Goal: Task Accomplishment & Management: Manage account settings

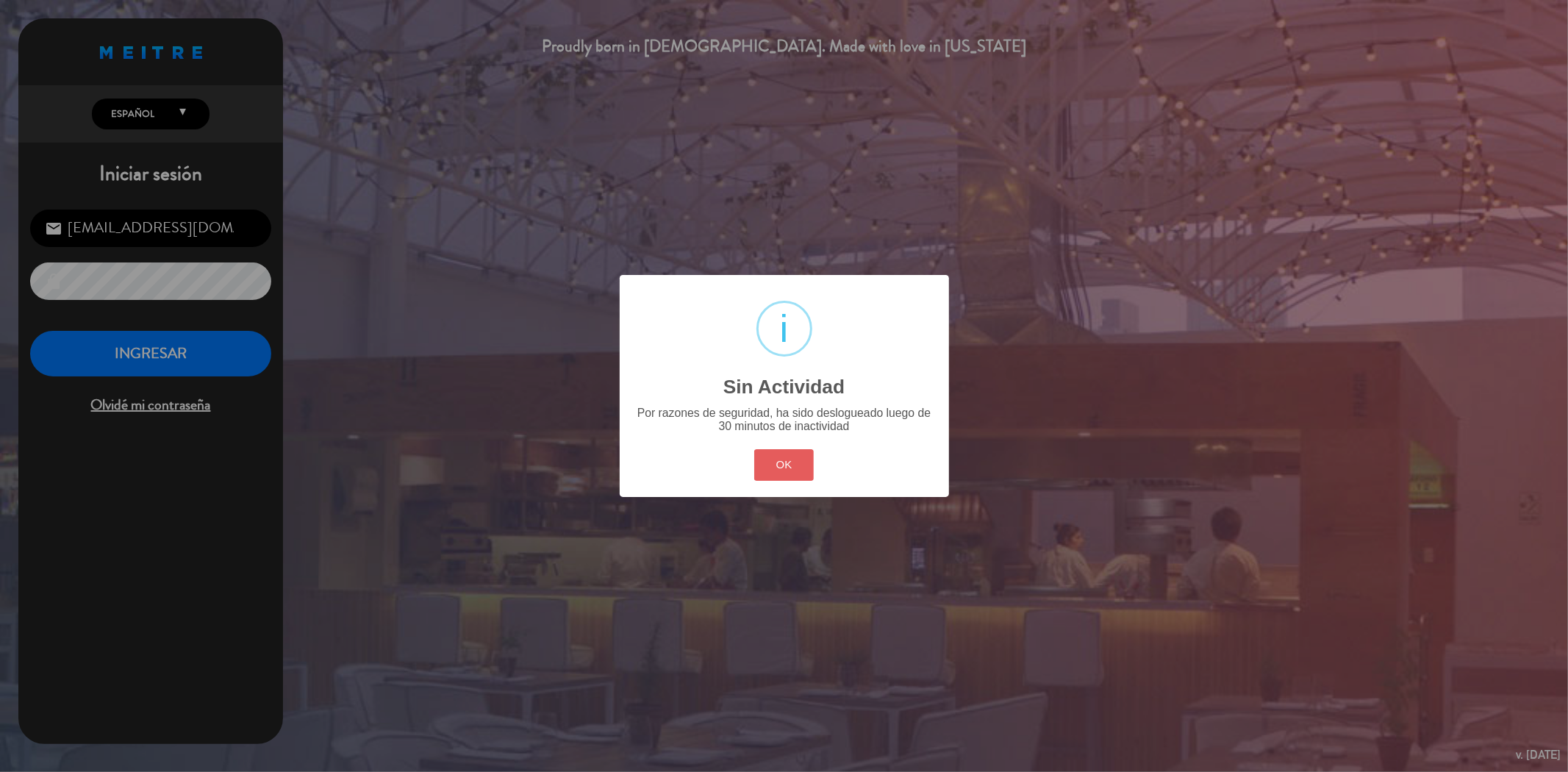
click at [776, 458] on button "OK" at bounding box center [784, 464] width 60 height 32
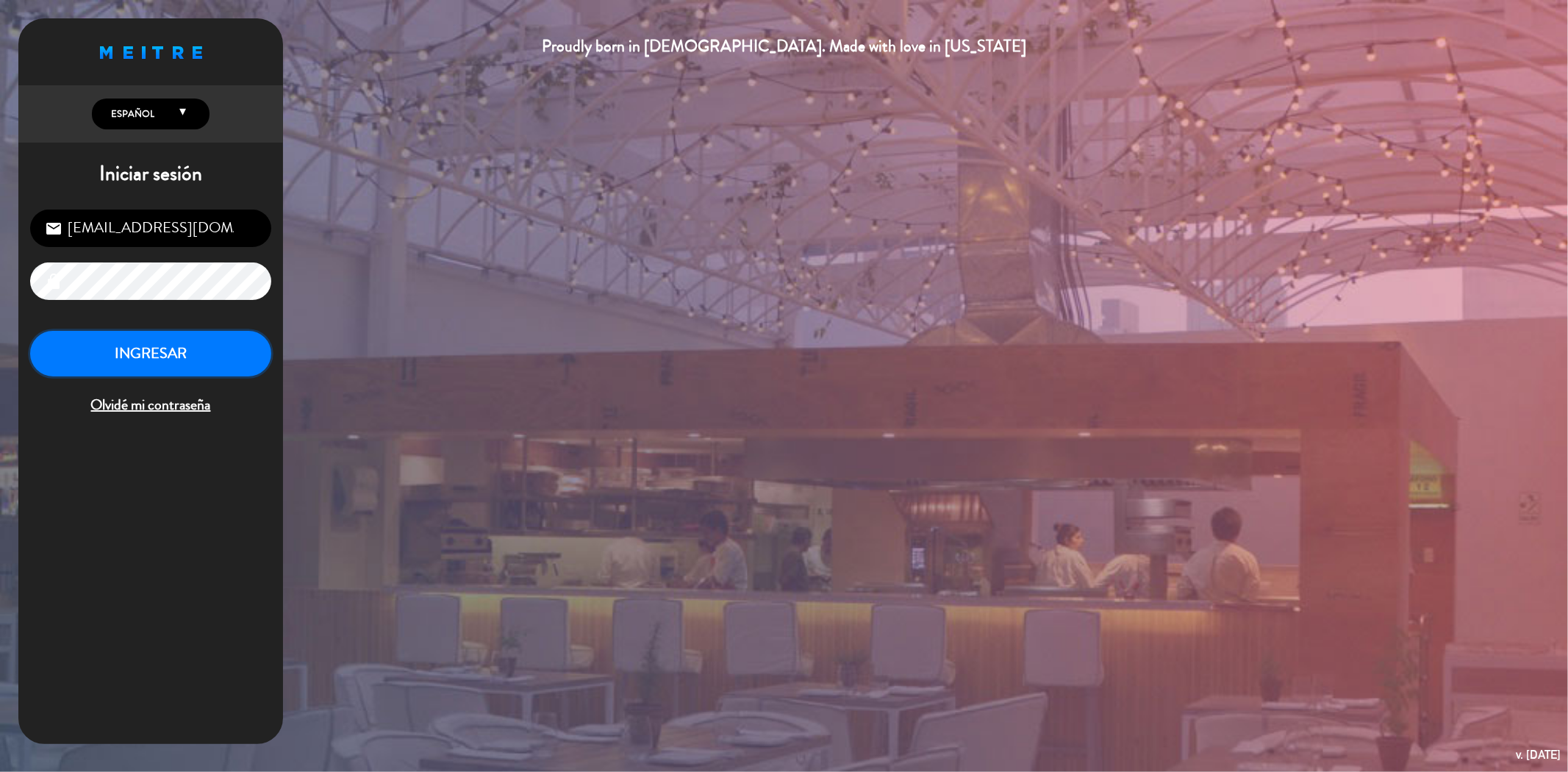
click at [191, 363] on button "INGRESAR" at bounding box center [150, 354] width 241 height 46
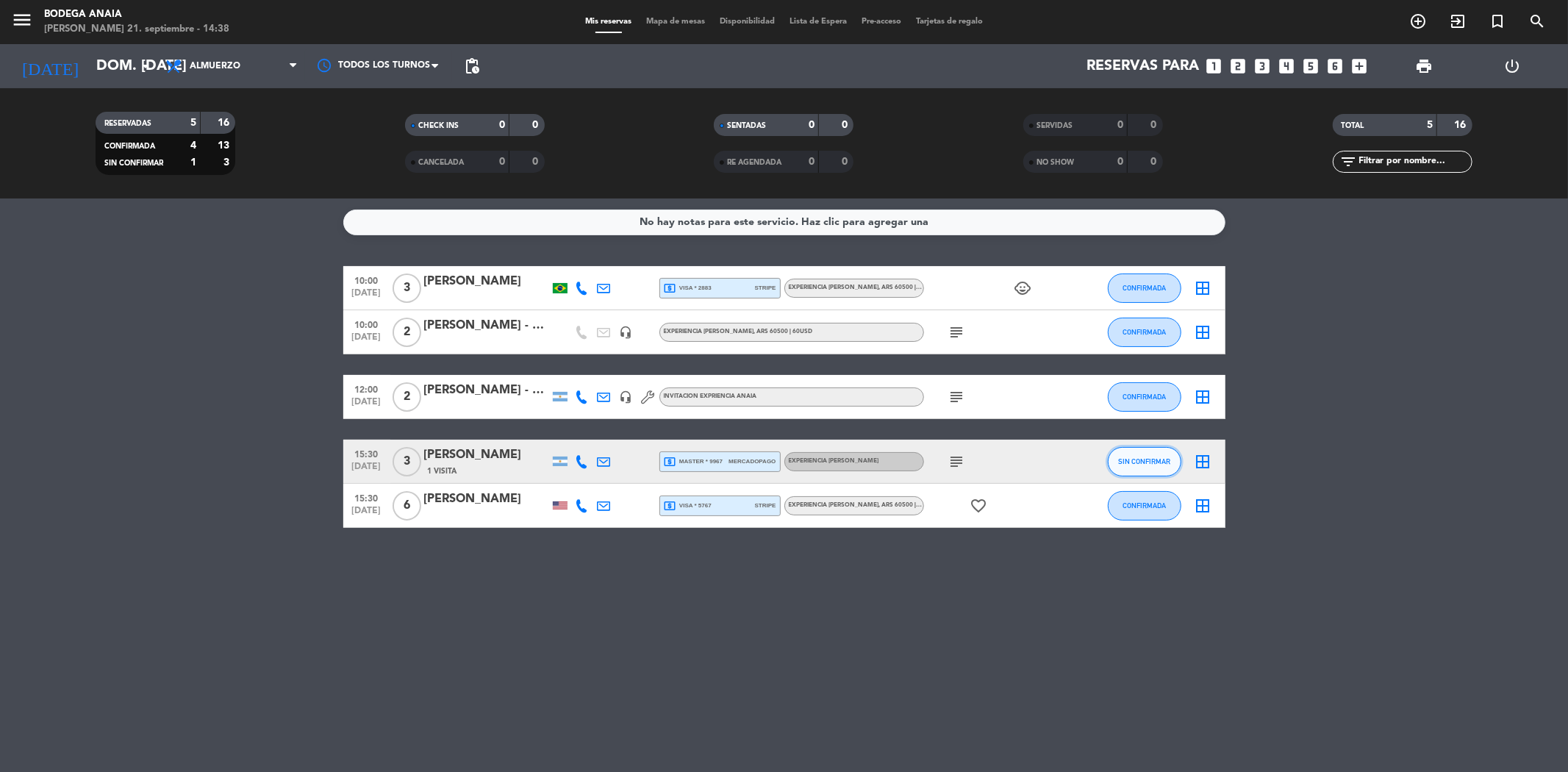
click at [1130, 460] on span "SIN CONFIRMAR" at bounding box center [1144, 461] width 52 height 8
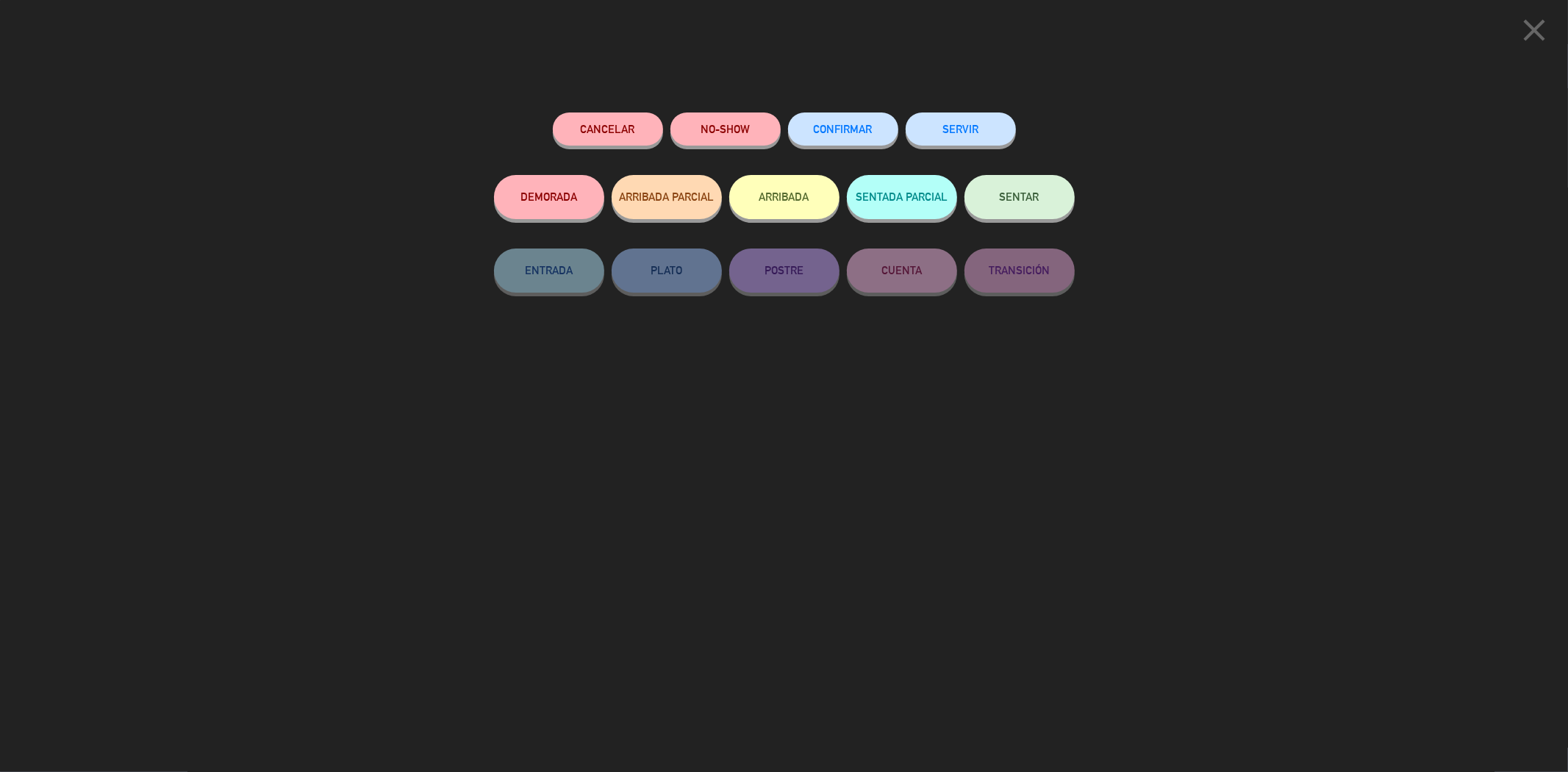
click at [1529, 26] on icon "close" at bounding box center [1534, 30] width 37 height 37
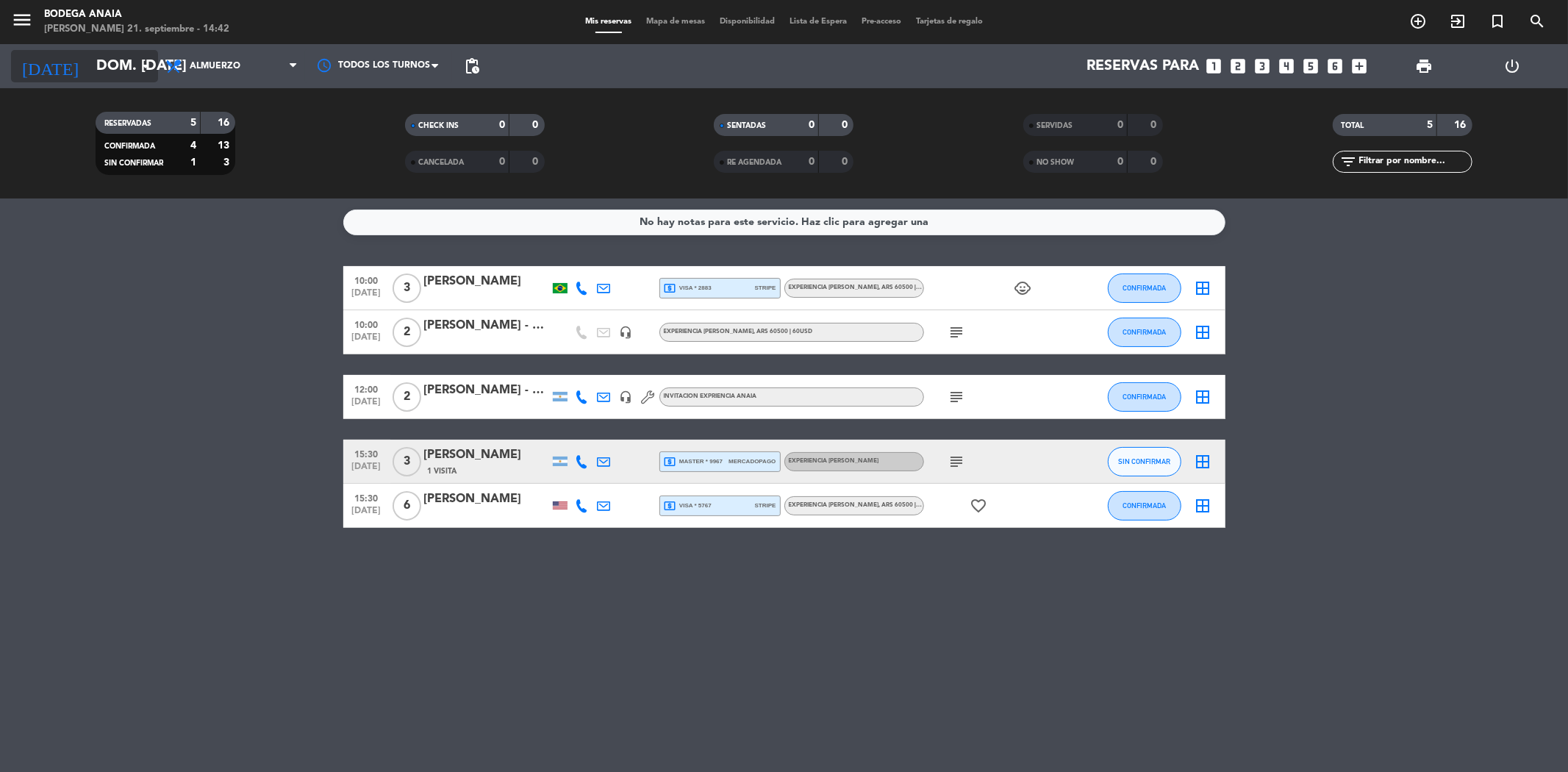
click at [114, 62] on input "dom. [DATE]" at bounding box center [182, 67] width 187 height 32
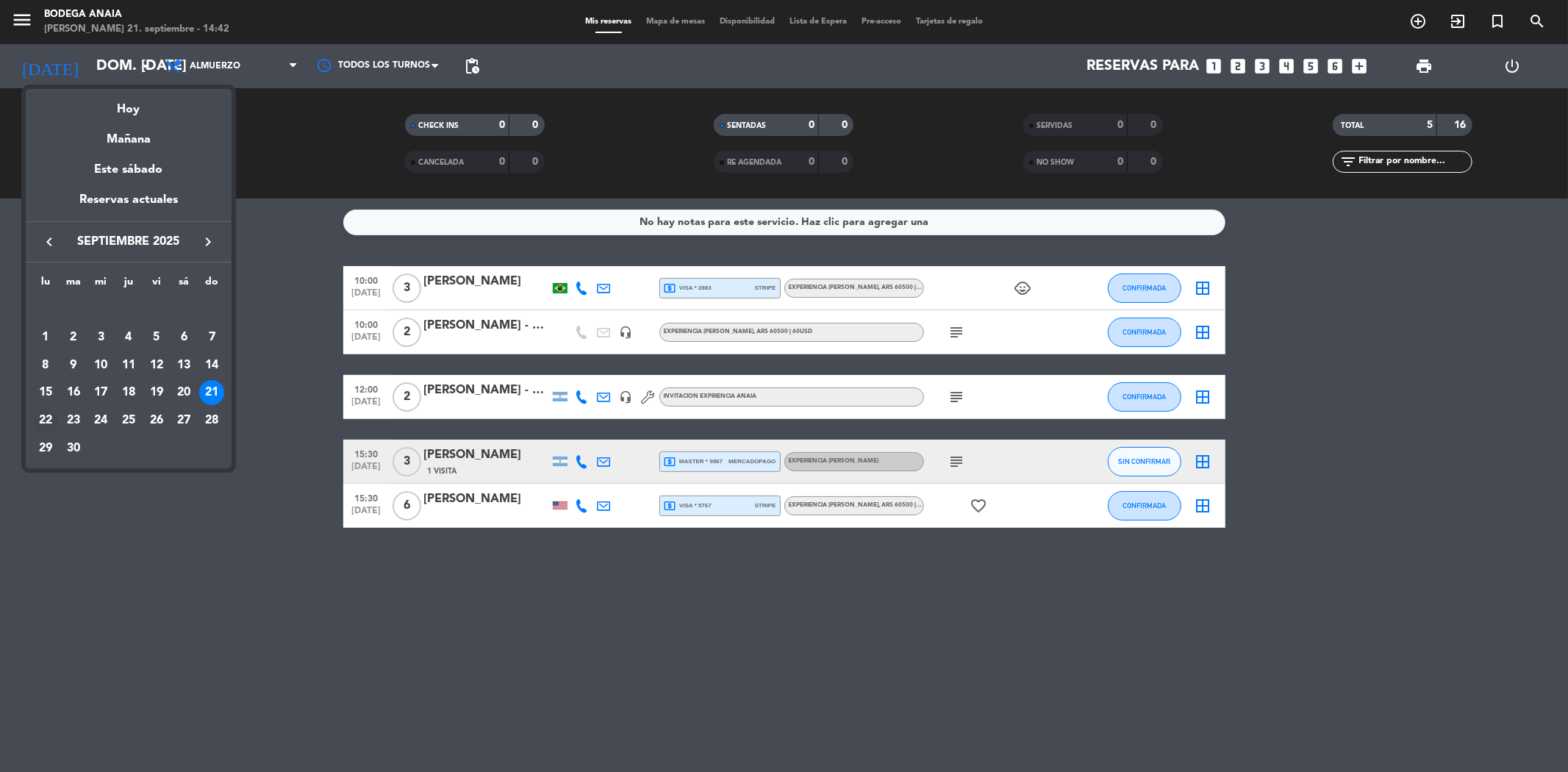
click at [49, 417] on div "22" at bounding box center [45, 420] width 25 height 25
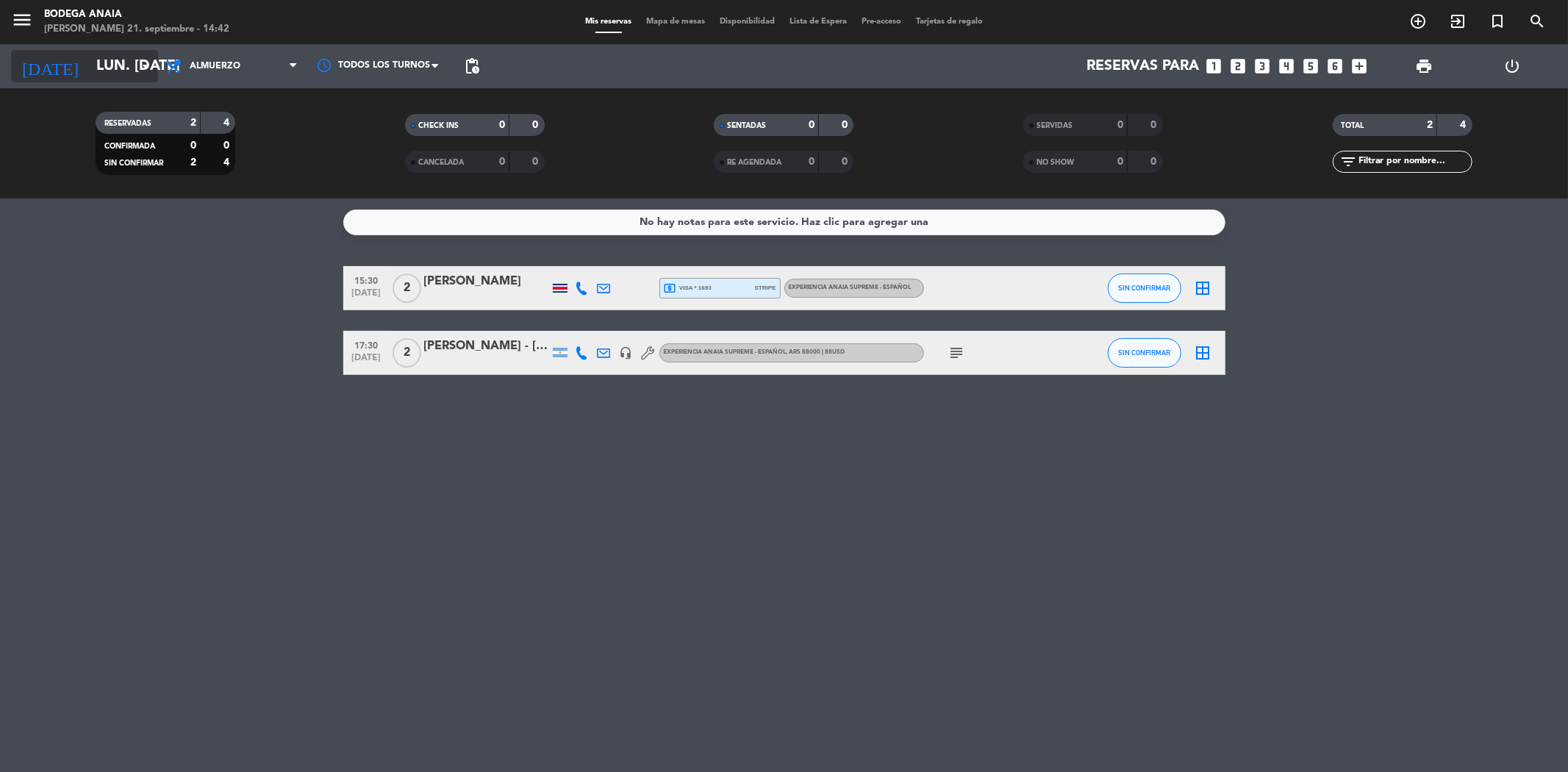
click at [115, 79] on input "lun. [DATE]" at bounding box center [182, 67] width 187 height 32
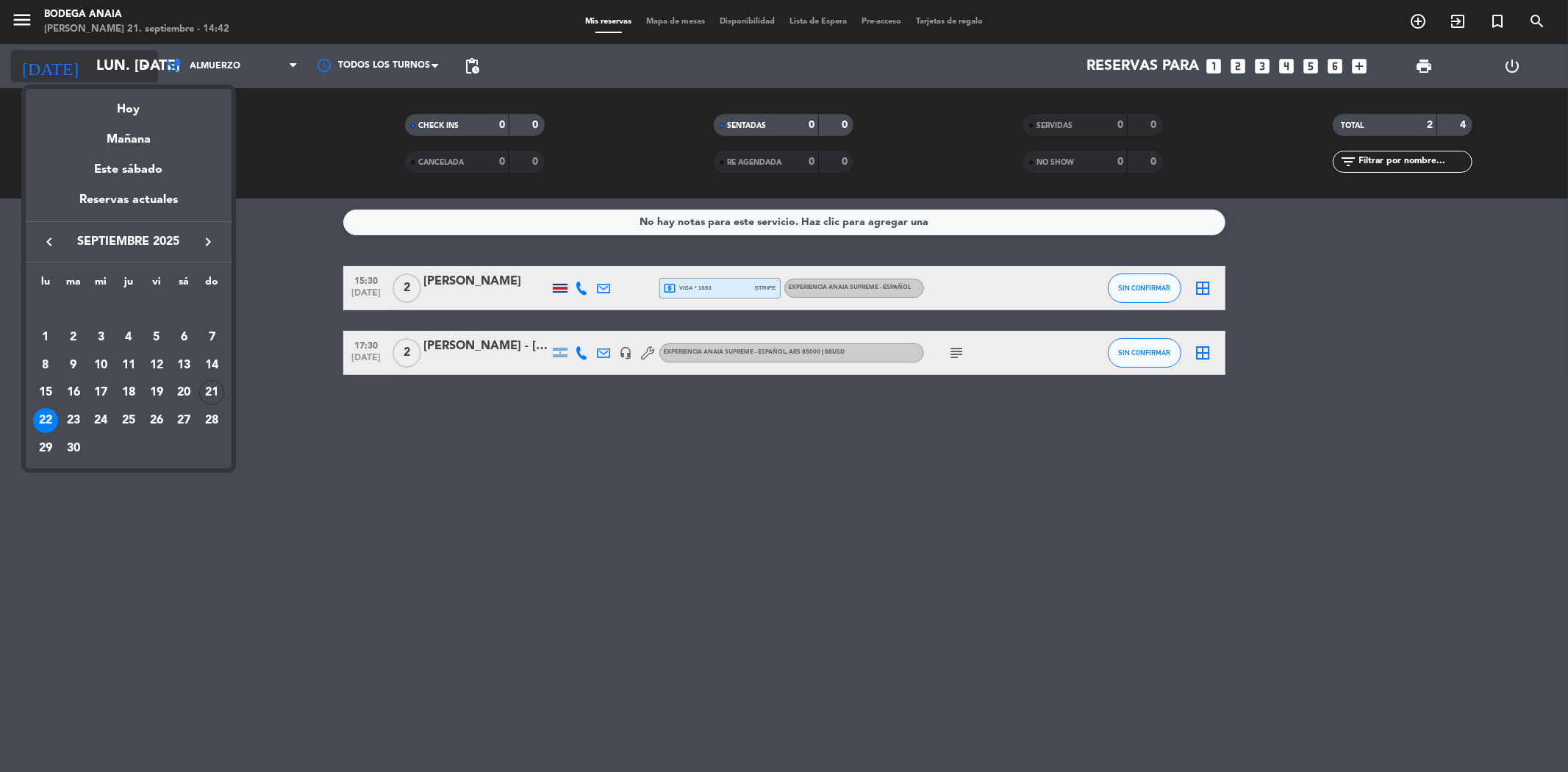
click at [136, 112] on div "Hoy" at bounding box center [128, 103] width 206 height 30
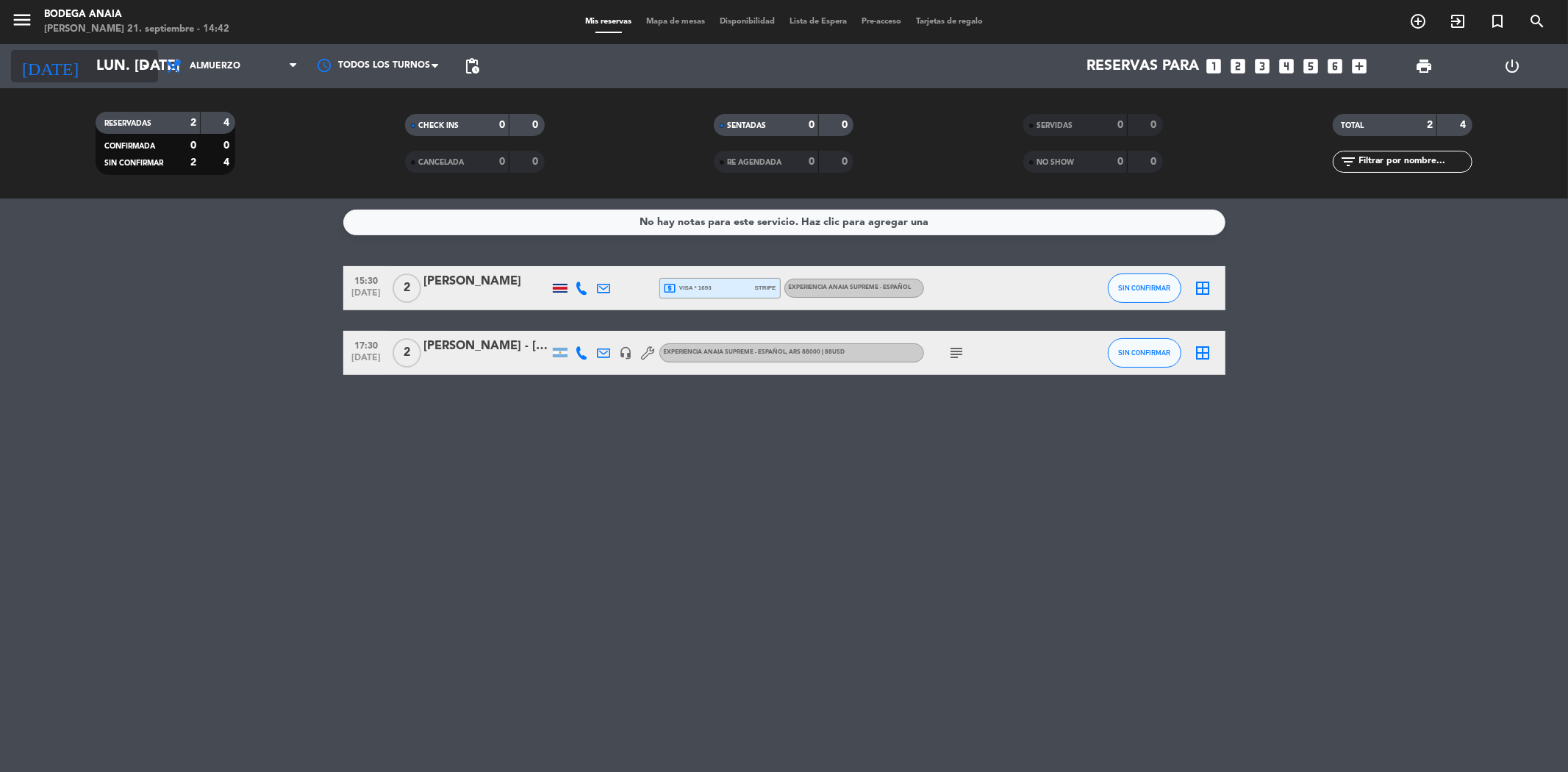
type input "dom. [DATE]"
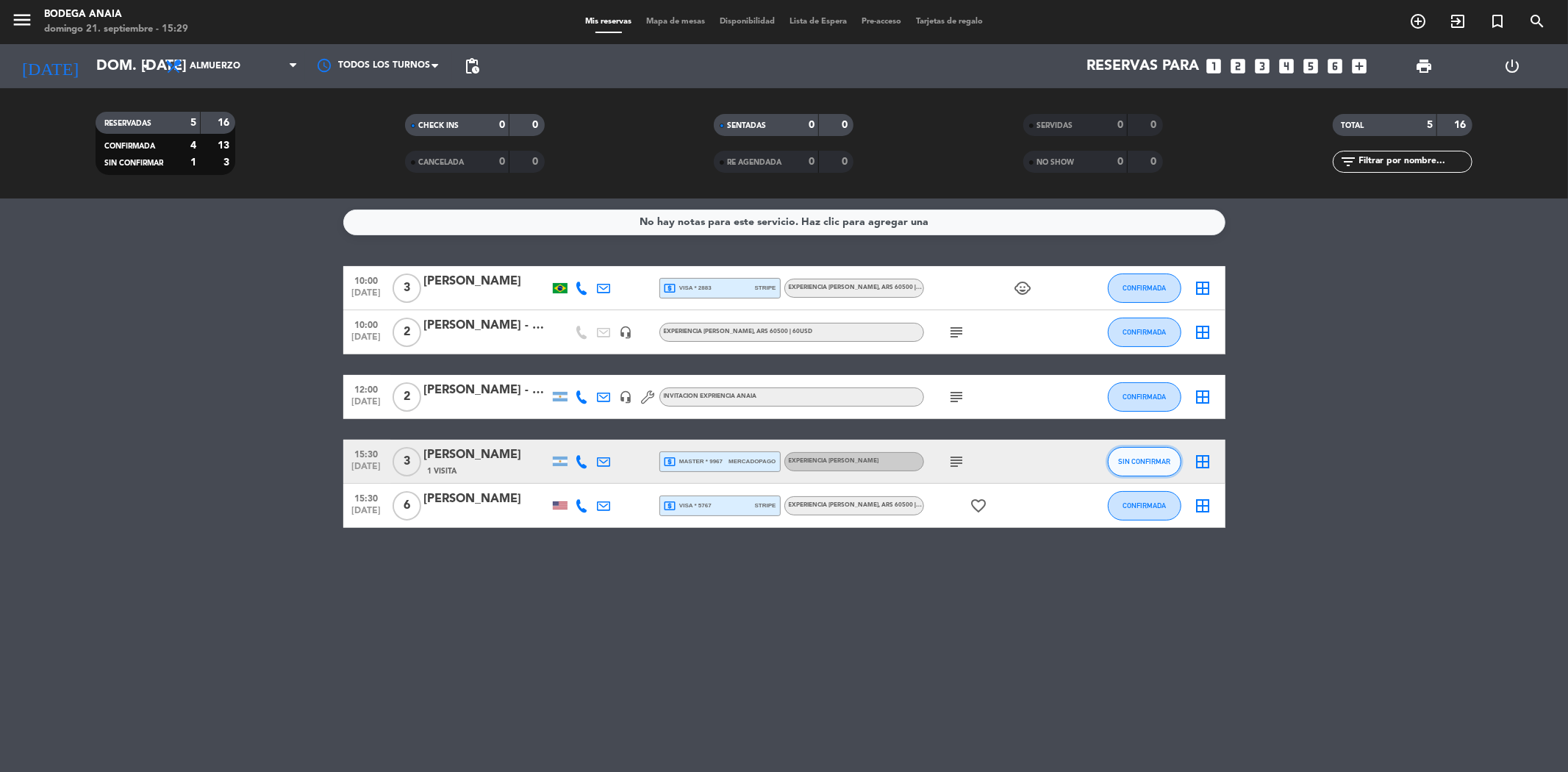
click at [1136, 467] on button "SIN CONFIRMAR" at bounding box center [1145, 461] width 73 height 29
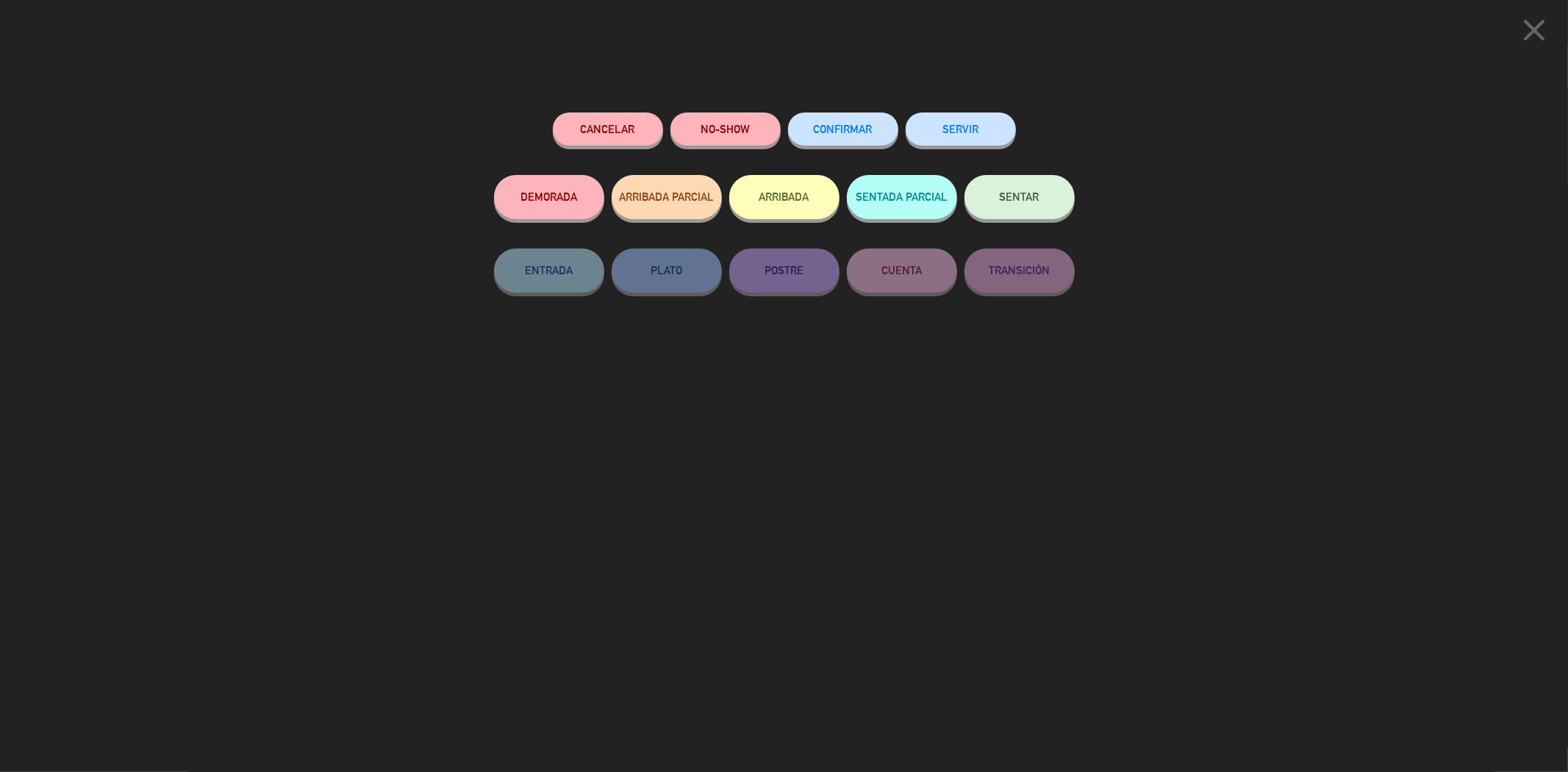
click at [818, 142] on button "CONFIRMAR" at bounding box center [843, 129] width 110 height 33
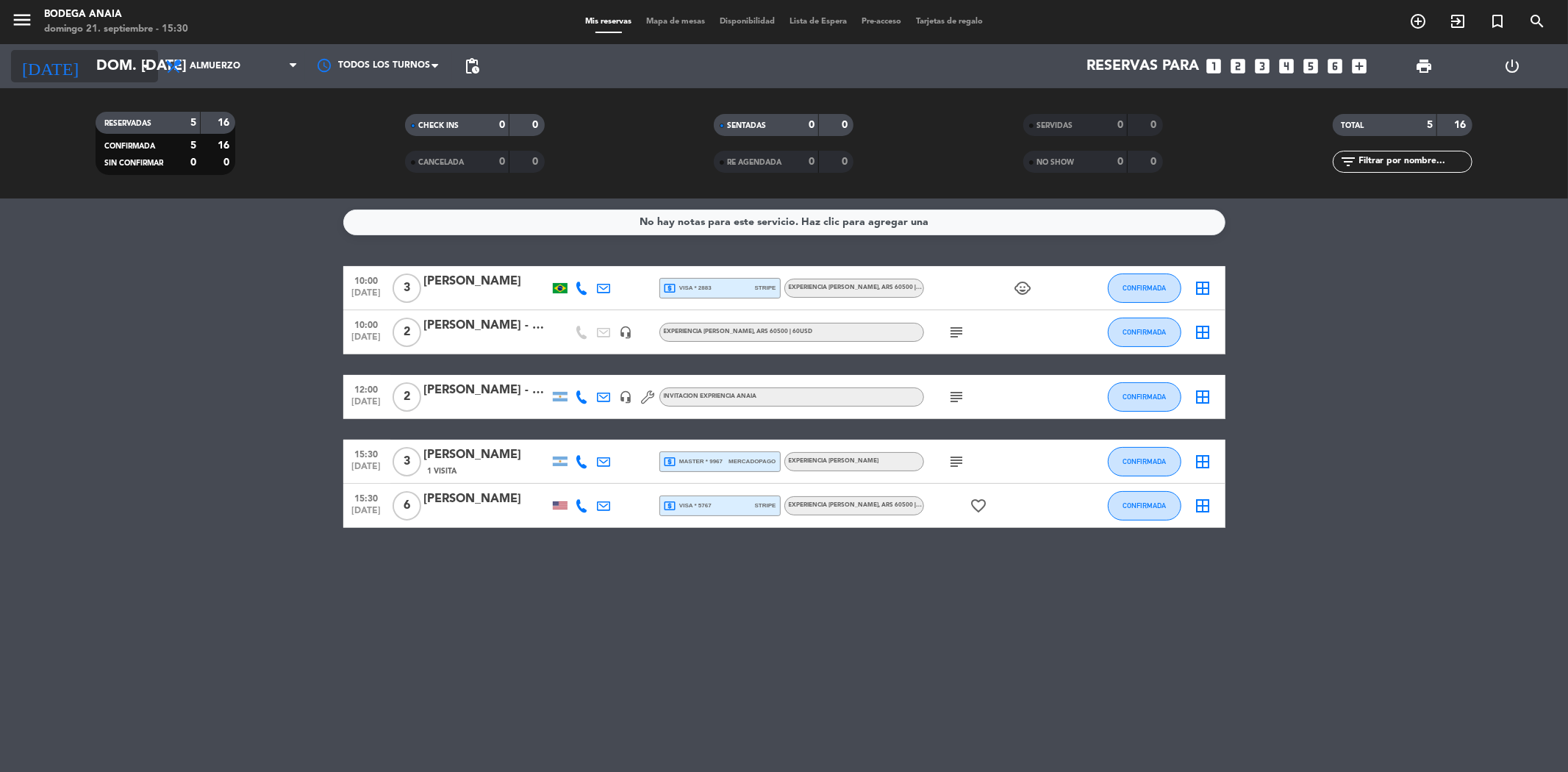
click at [119, 68] on input "dom. [DATE]" at bounding box center [182, 67] width 187 height 32
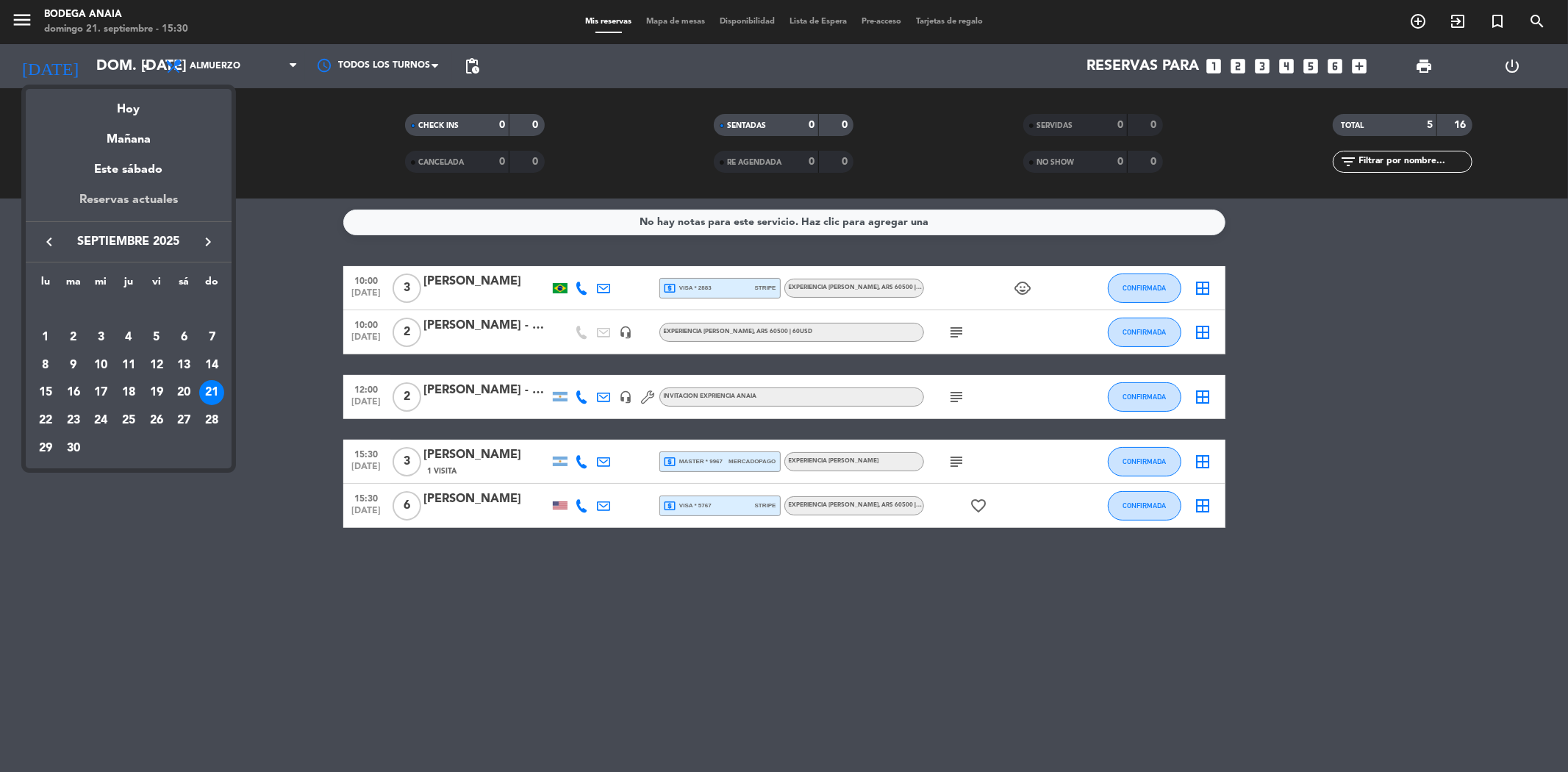
click at [138, 211] on div "Reservas actuales" at bounding box center [128, 205] width 206 height 30
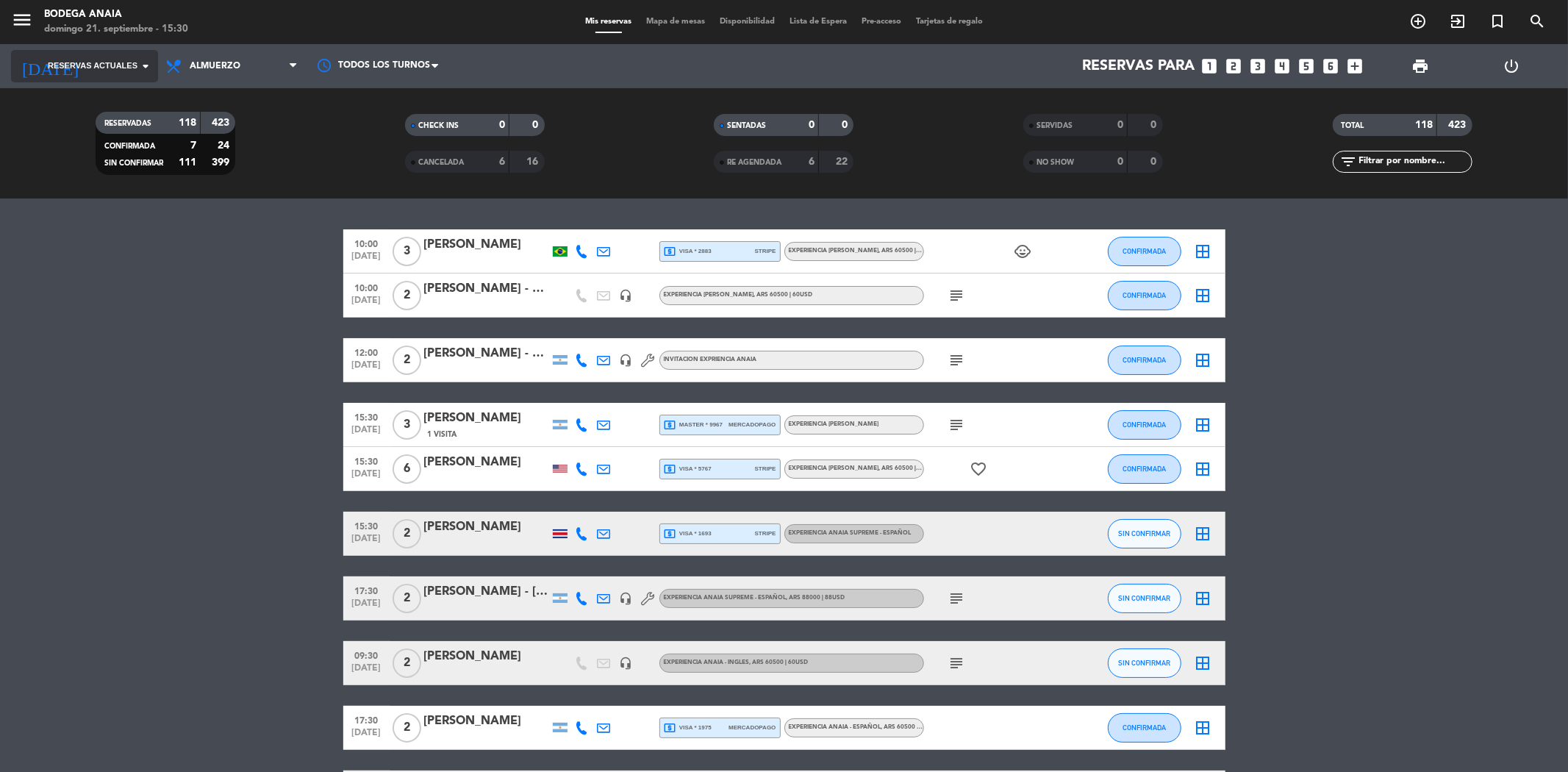
click at [126, 73] on input at bounding box center [182, 67] width 187 height 32
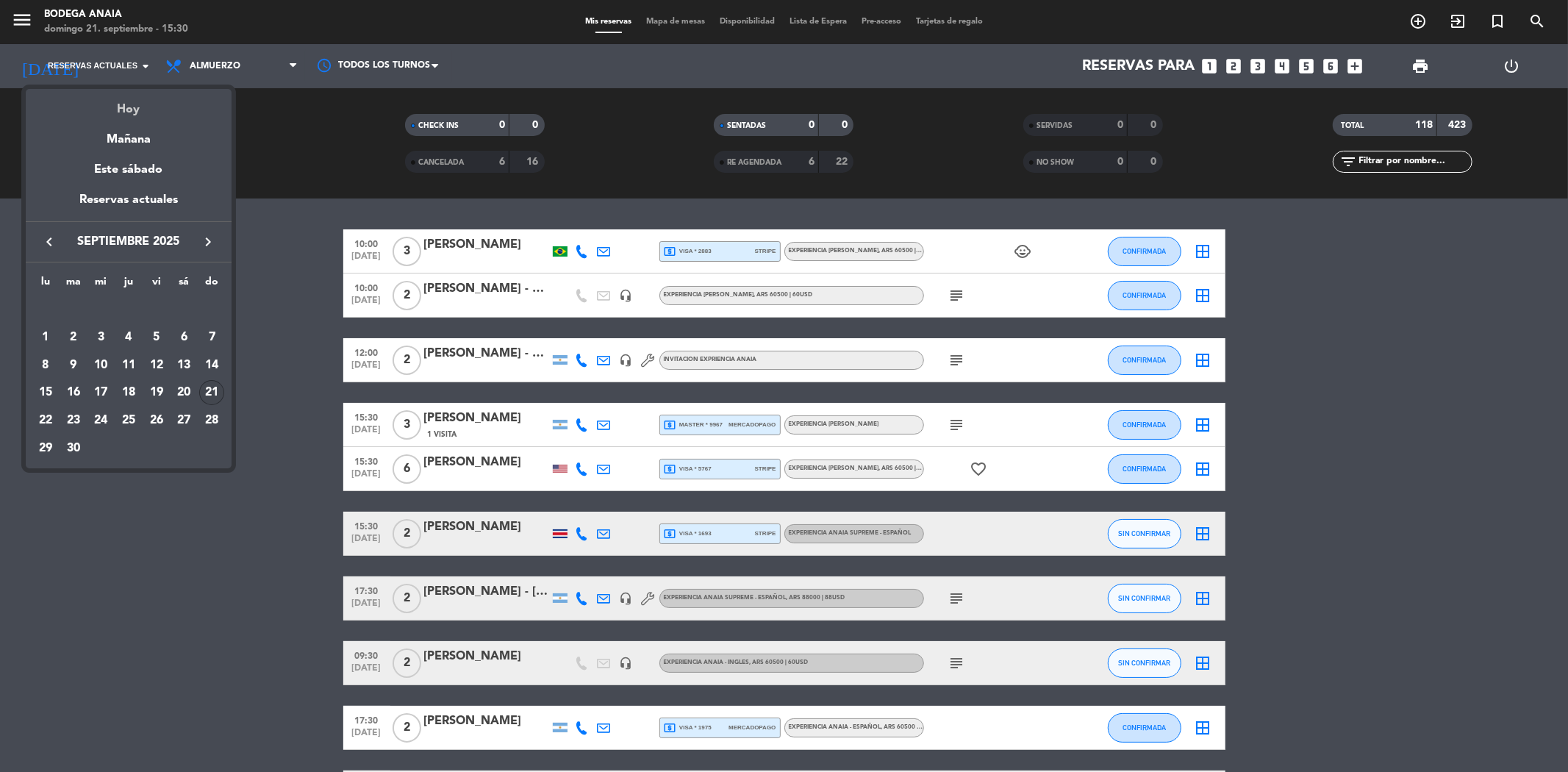
click at [140, 110] on div "Hoy" at bounding box center [128, 103] width 206 height 30
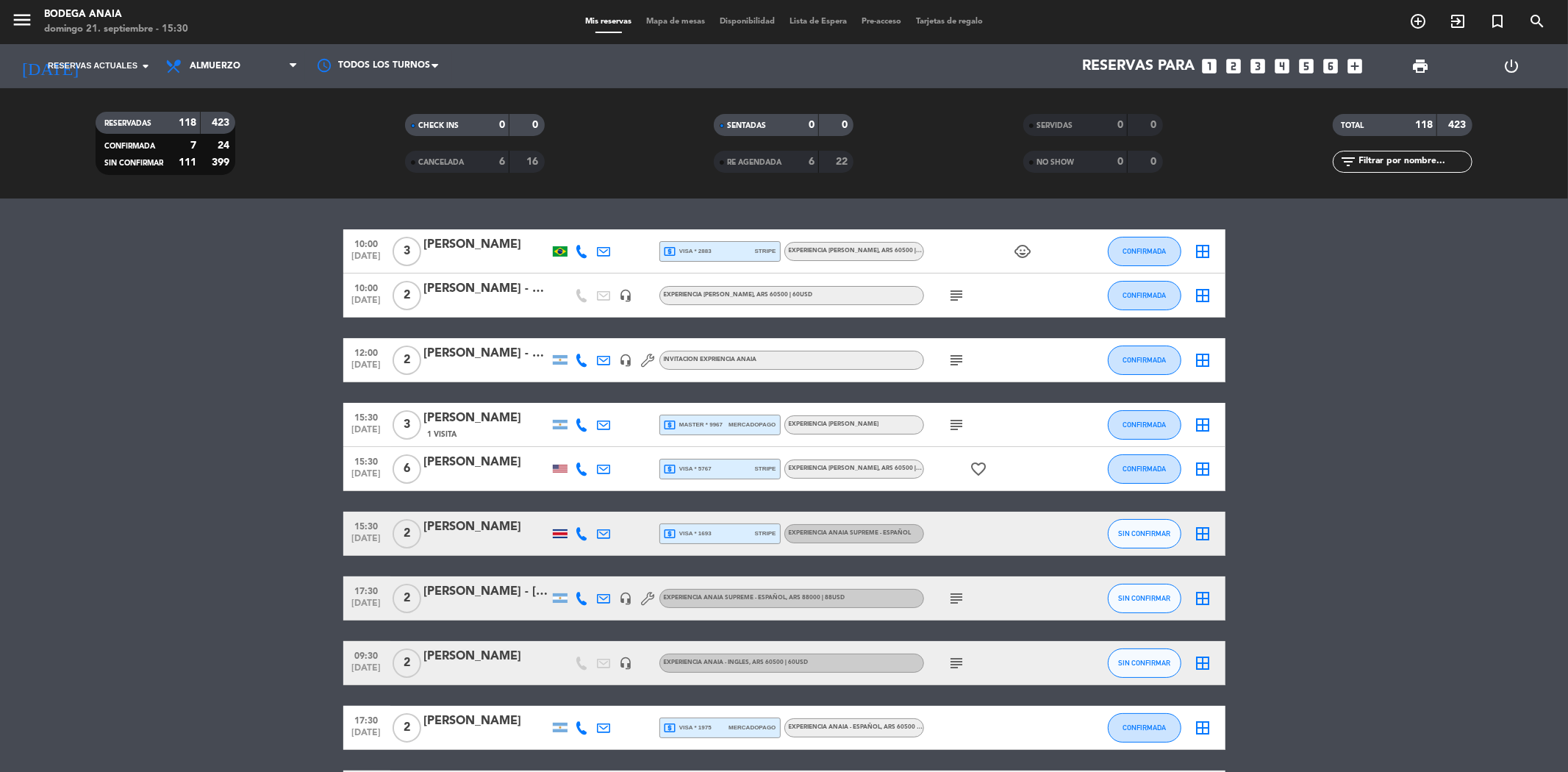
type input "dom. [DATE]"
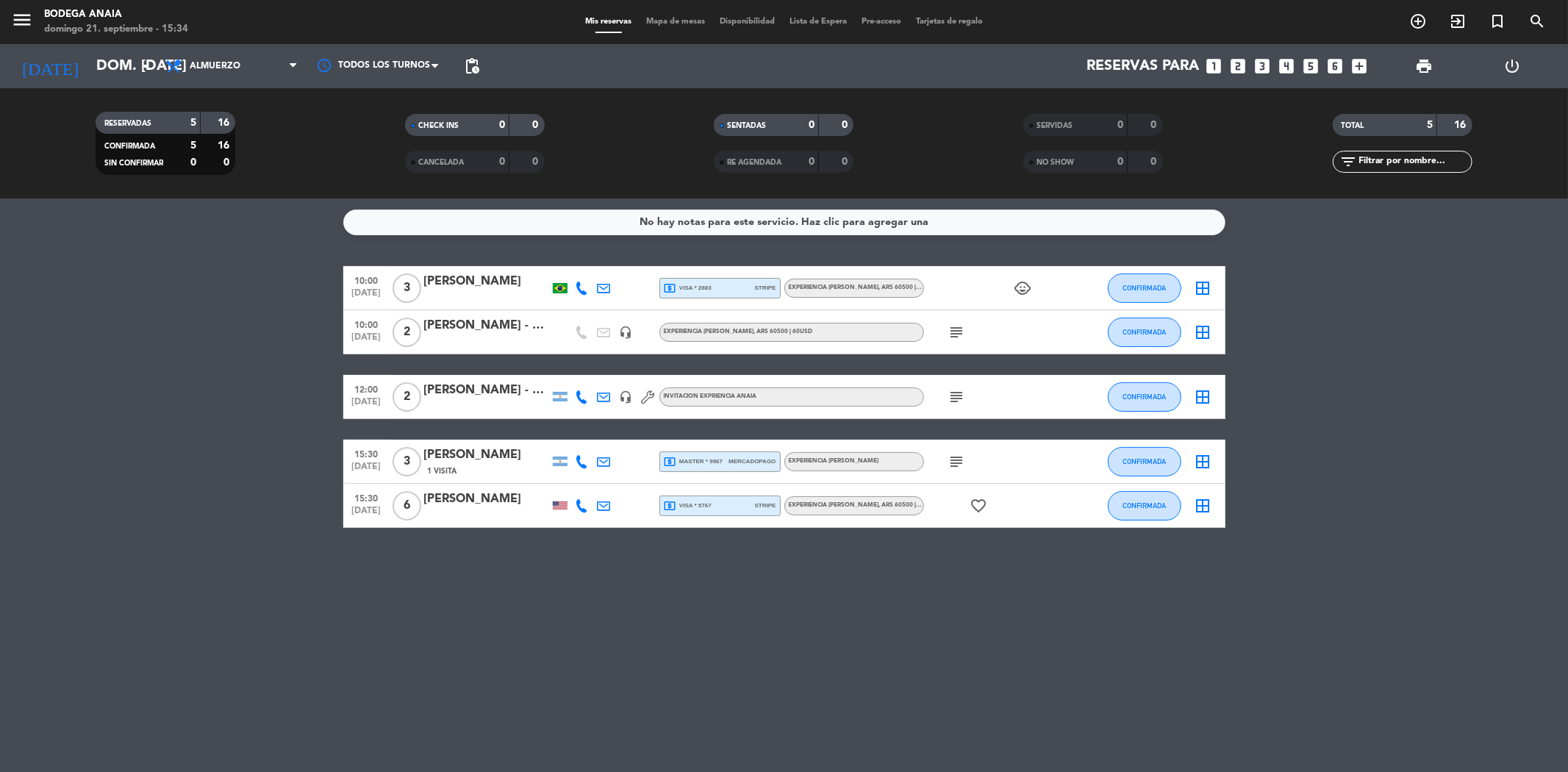
click at [483, 461] on div "[PERSON_NAME]" at bounding box center [486, 455] width 125 height 19
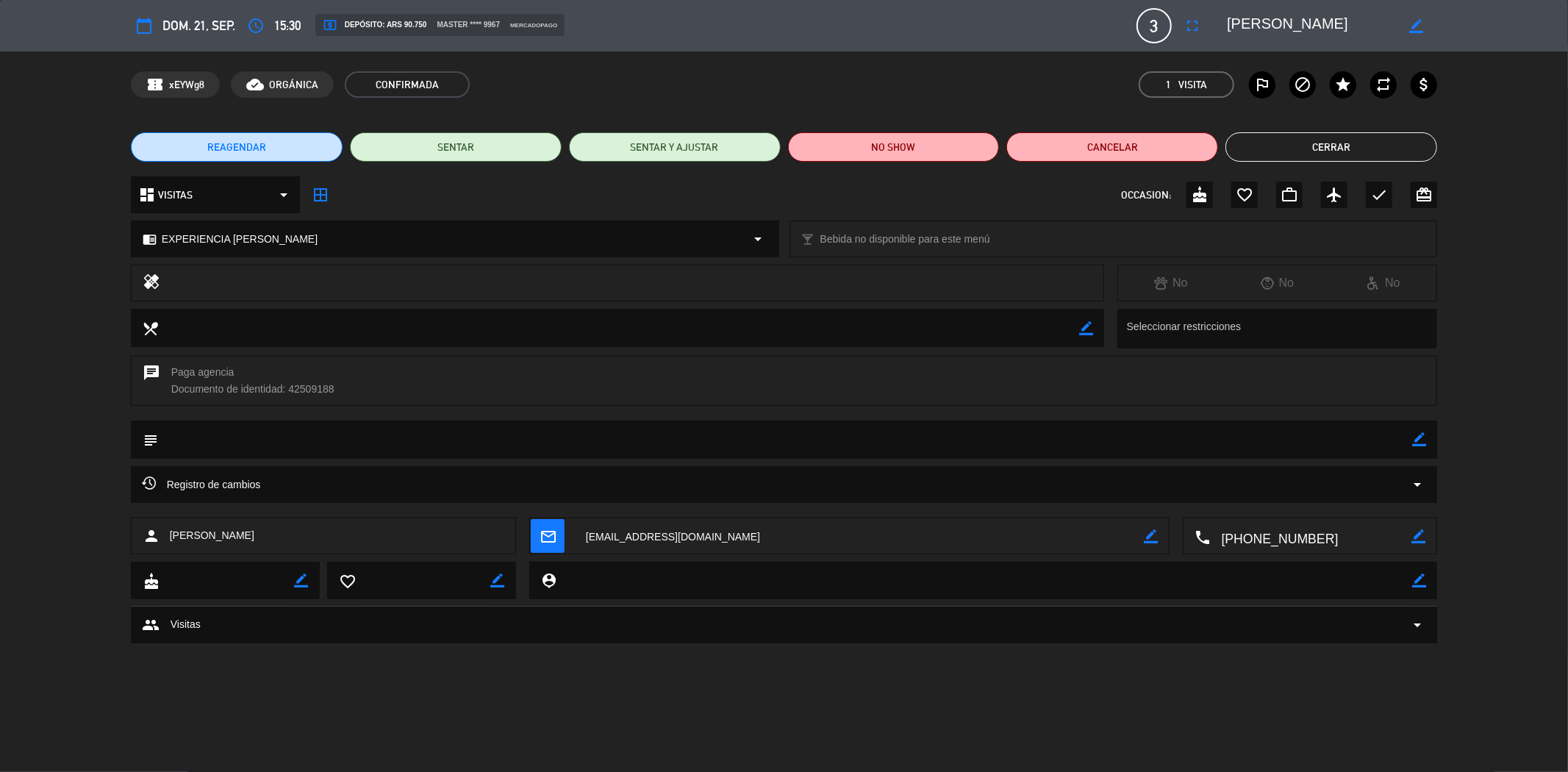
drag, startPoint x: 1319, startPoint y: 545, endPoint x: 1224, endPoint y: 548, distance: 95.0
click at [1224, 548] on textarea at bounding box center [1311, 536] width 201 height 37
